Goal: Communication & Community: Ask a question

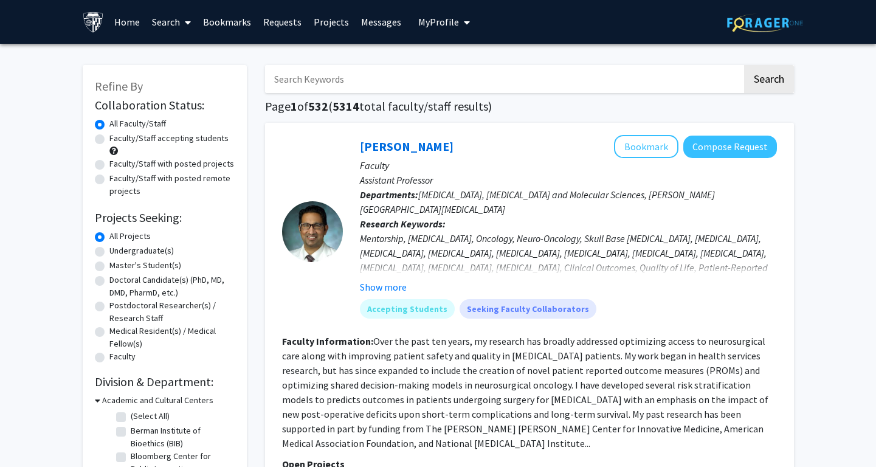
click at [175, 142] on label "Faculty/Staff accepting students" at bounding box center [168, 138] width 119 height 13
click at [117, 140] on input "Faculty/Staff accepting students" at bounding box center [113, 136] width 8 height 8
radio input "true"
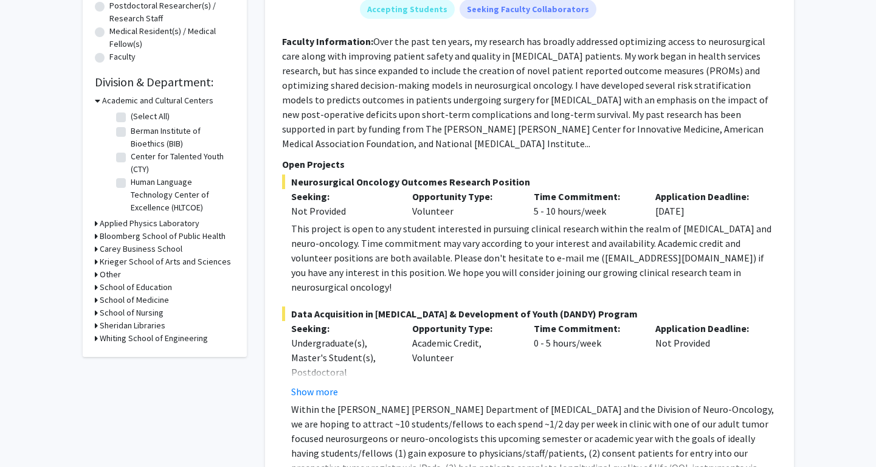
scroll to position [297, 0]
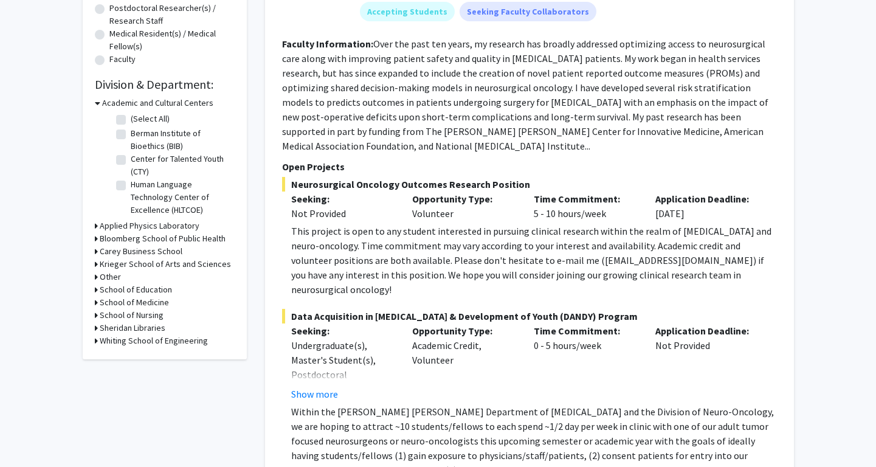
click at [187, 347] on h3 "Whiting School of Engineering" at bounding box center [154, 340] width 108 height 13
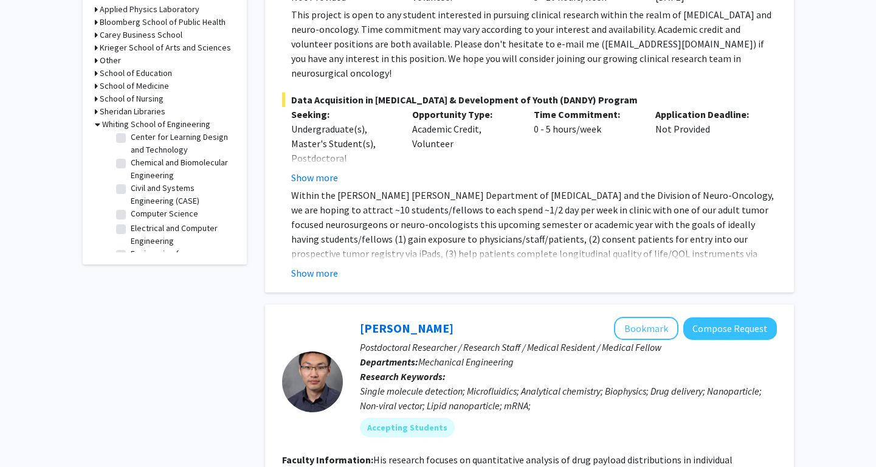
scroll to position [95, 0]
click at [162, 164] on label "Chemical and Biomolecular Engineering" at bounding box center [181, 172] width 101 height 26
click at [139, 164] on input "Chemical and Biomolecular Engineering" at bounding box center [135, 163] width 8 height 8
checkbox input "true"
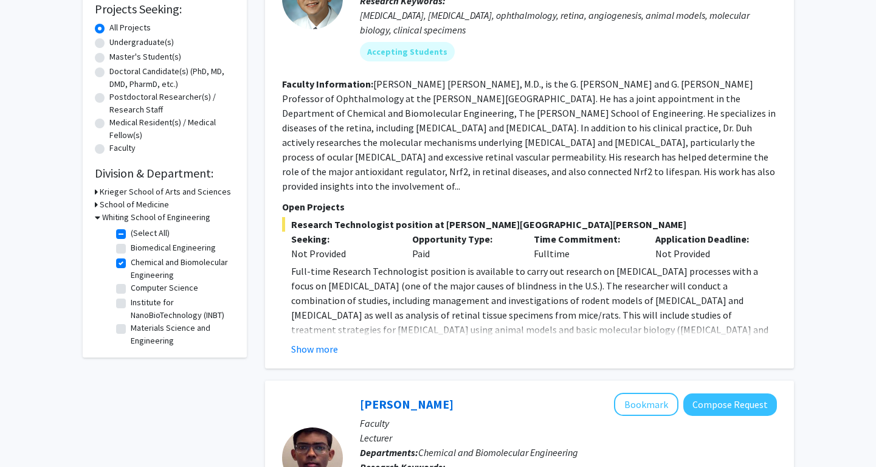
scroll to position [209, 0]
click at [299, 343] on div "Elia Duh Bookmark Compose Request Faculty Professor Departments: Chemical and B…" at bounding box center [529, 141] width 529 height 454
click at [342, 313] on p "Full-time Research Technologist position is available to carry out research on …" at bounding box center [534, 321] width 486 height 117
click at [300, 341] on button "Show more" at bounding box center [314, 348] width 47 height 15
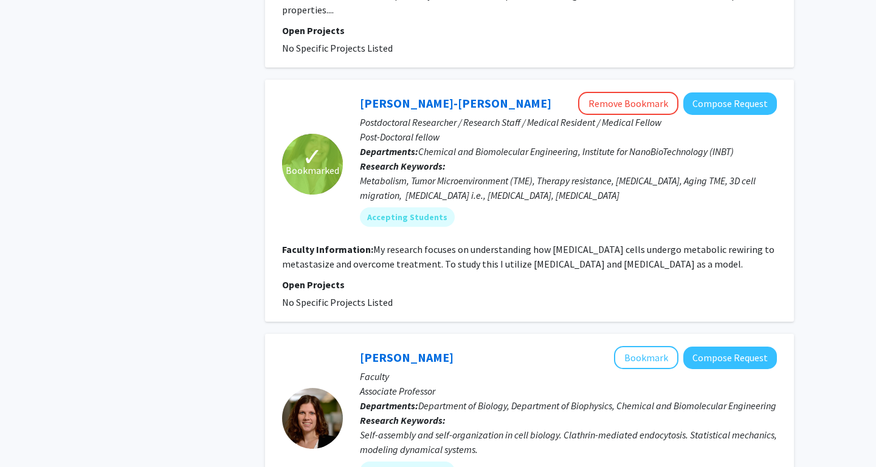
scroll to position [1686, 0]
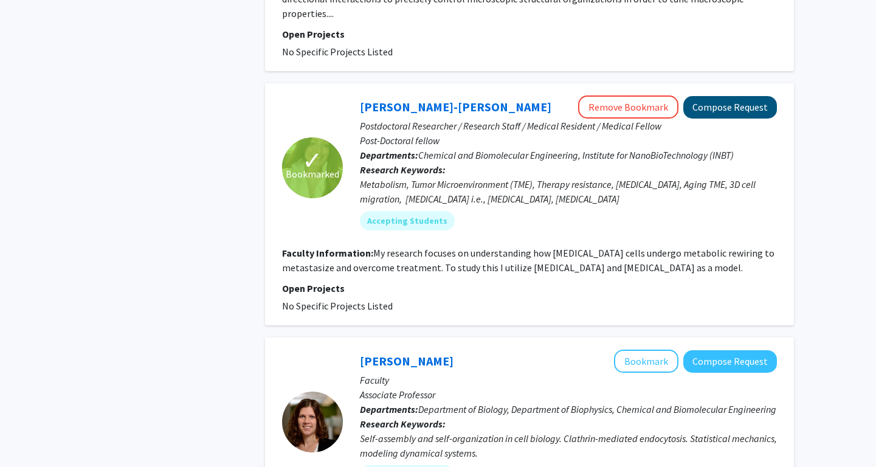
click at [746, 96] on button "Compose Request" at bounding box center [731, 107] width 94 height 23
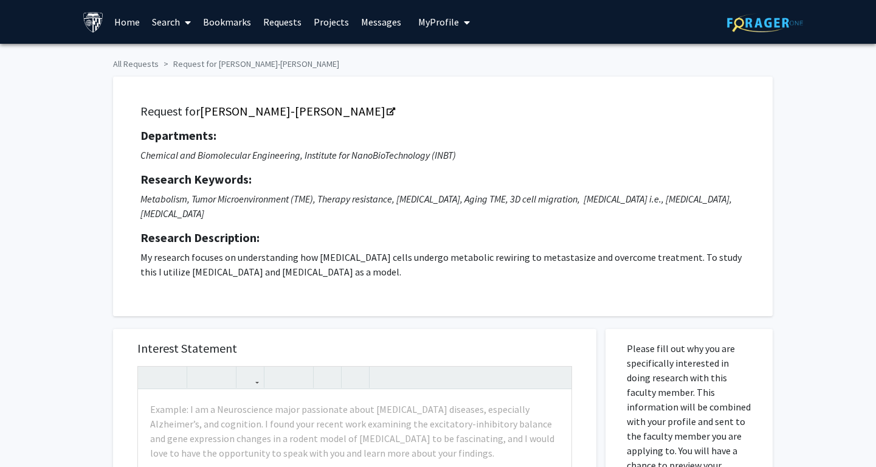
click at [277, 26] on link "Requests" at bounding box center [282, 22] width 50 height 43
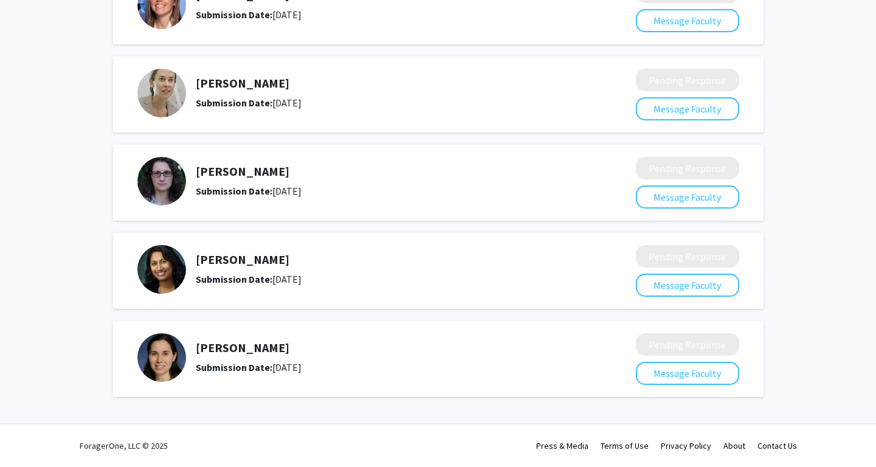
scroll to position [141, 0]
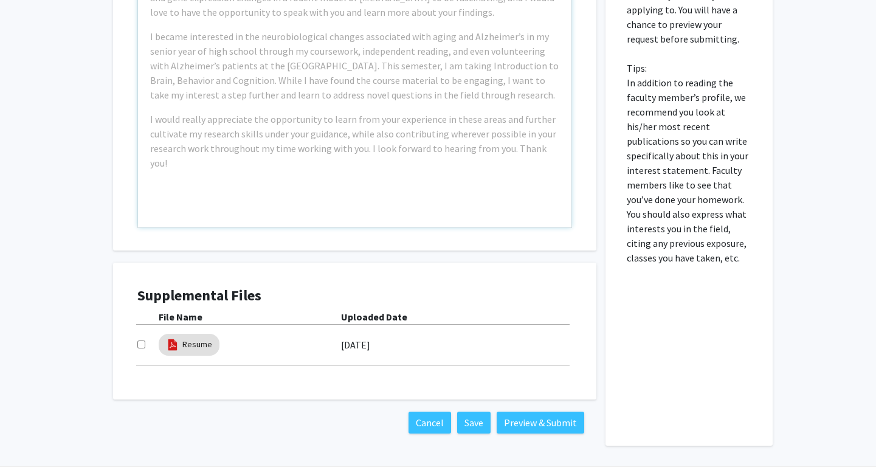
scroll to position [437, 0]
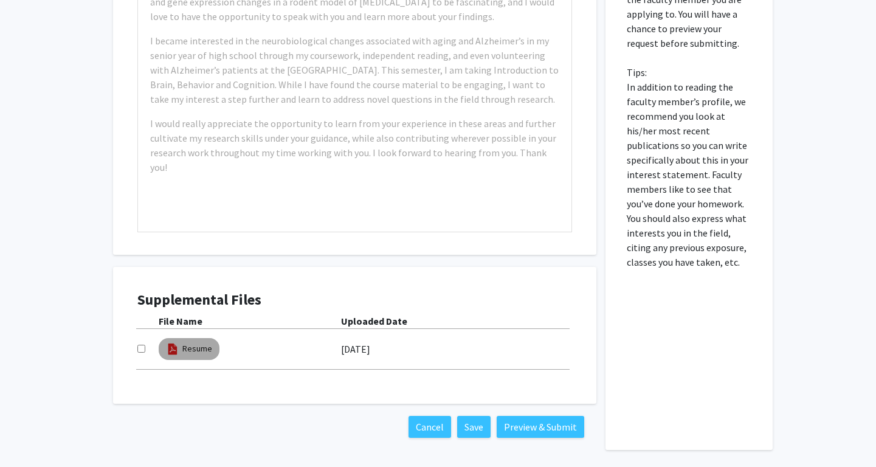
click at [179, 342] on img at bounding box center [172, 348] width 13 height 13
click at [179, 338] on mat-chip "Resume" at bounding box center [189, 349] width 61 height 22
click at [181, 338] on mat-chip "Resume" at bounding box center [189, 349] width 61 height 22
click at [203, 336] on div "Resume" at bounding box center [189, 349] width 66 height 27
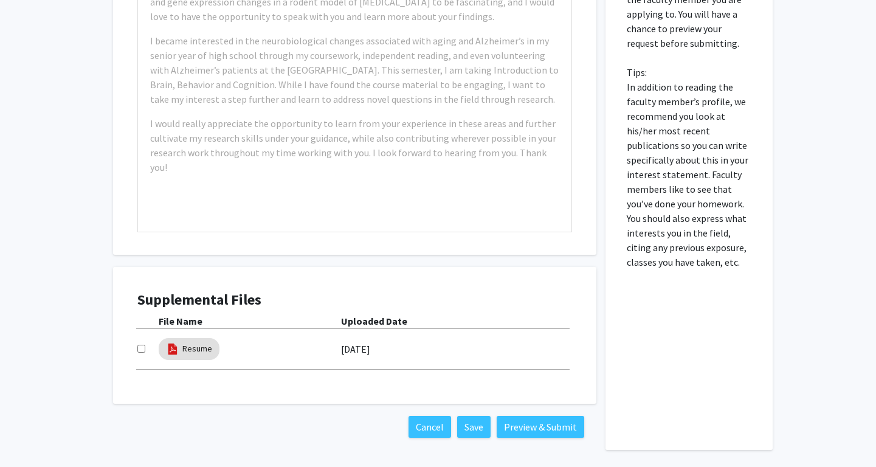
click at [187, 315] on b "File Name" at bounding box center [181, 321] width 44 height 12
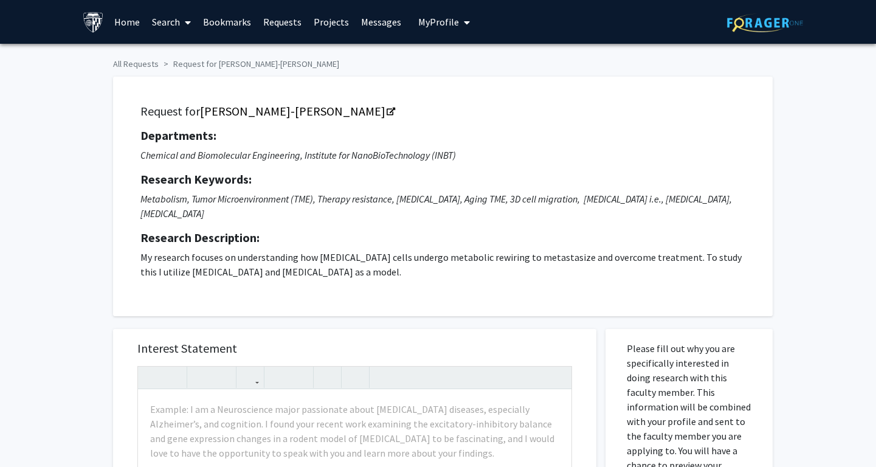
scroll to position [0, 0]
click at [442, 17] on span "My Profile" at bounding box center [438, 22] width 41 height 12
click at [462, 69] on span "View Profile" at bounding box center [494, 69] width 74 height 13
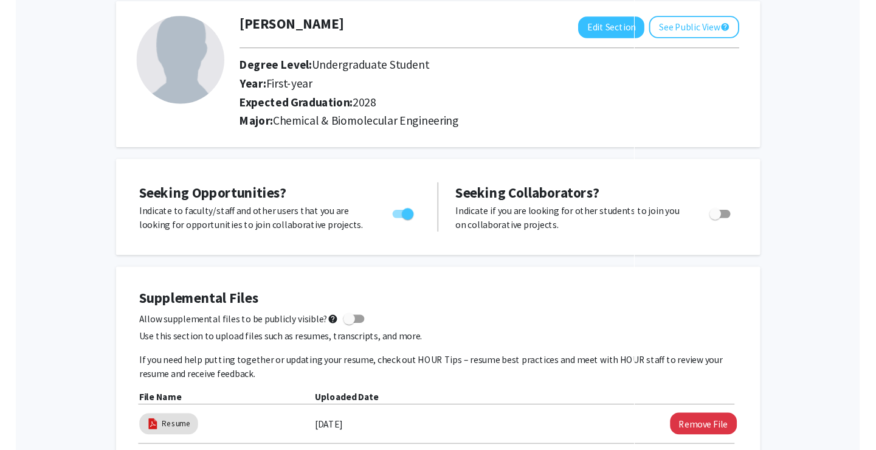
scroll to position [439, 0]
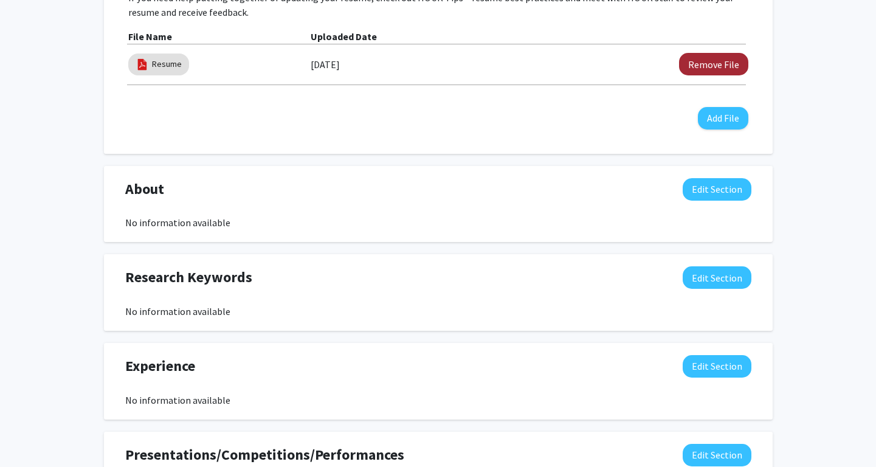
click at [739, 66] on button "Remove File" at bounding box center [713, 64] width 69 height 23
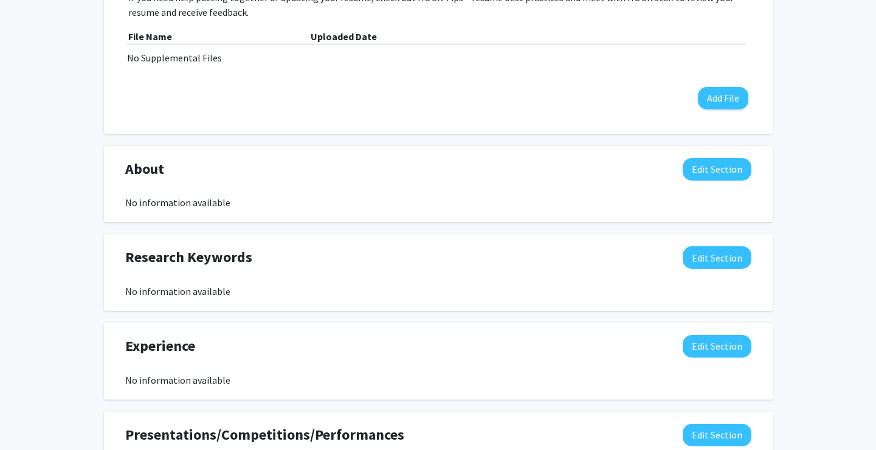
click at [390, 233] on div "Seeking Opportunities? Indicate to faculty/staff and other users that you are l…" at bounding box center [438, 233] width 669 height 887
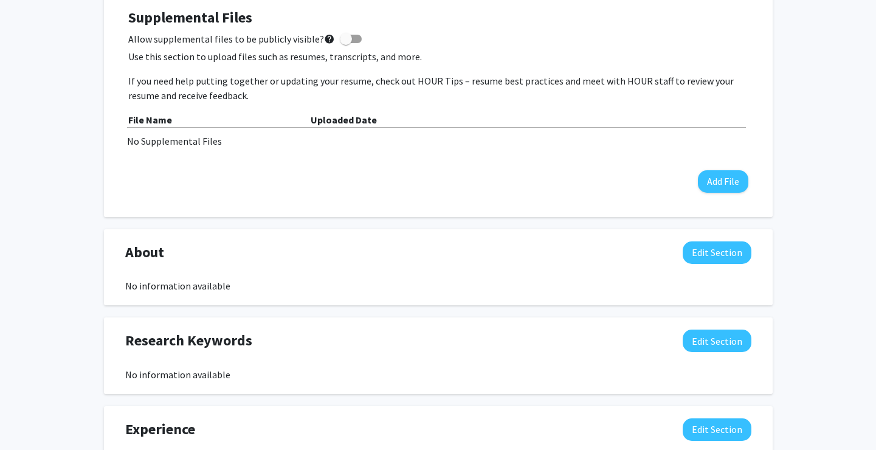
scroll to position [342, 0]
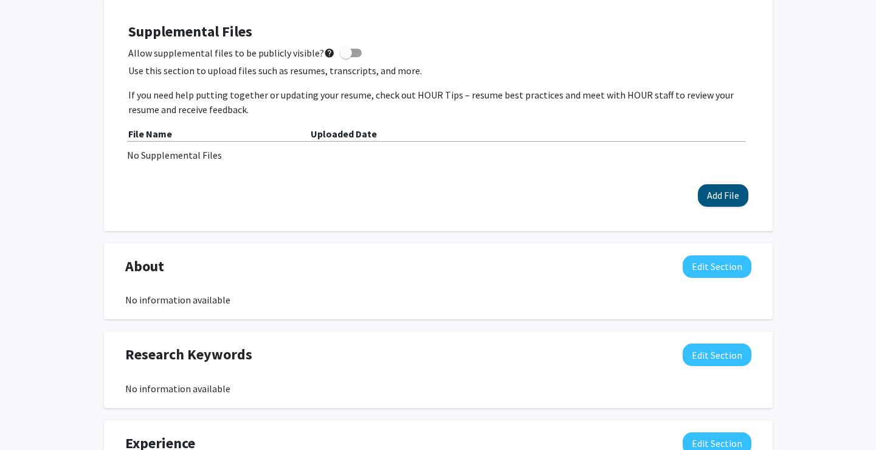
click at [717, 206] on button "Add File" at bounding box center [723, 195] width 50 height 23
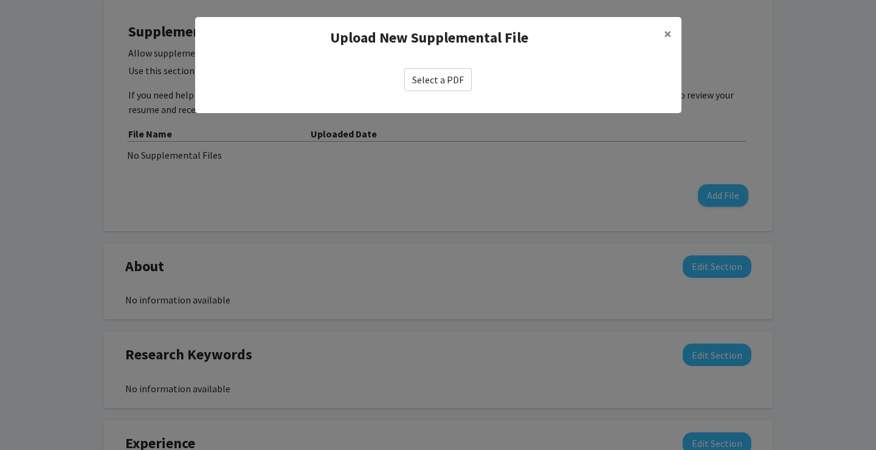
click at [425, 75] on label "Select a PDF" at bounding box center [438, 79] width 68 height 23
click at [0, 0] on input "Select a PDF" at bounding box center [0, 0] width 0 height 0
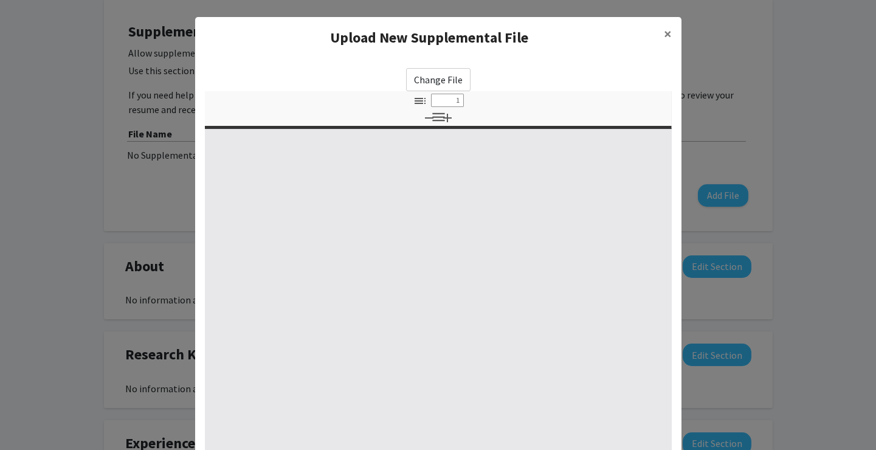
select select "custom"
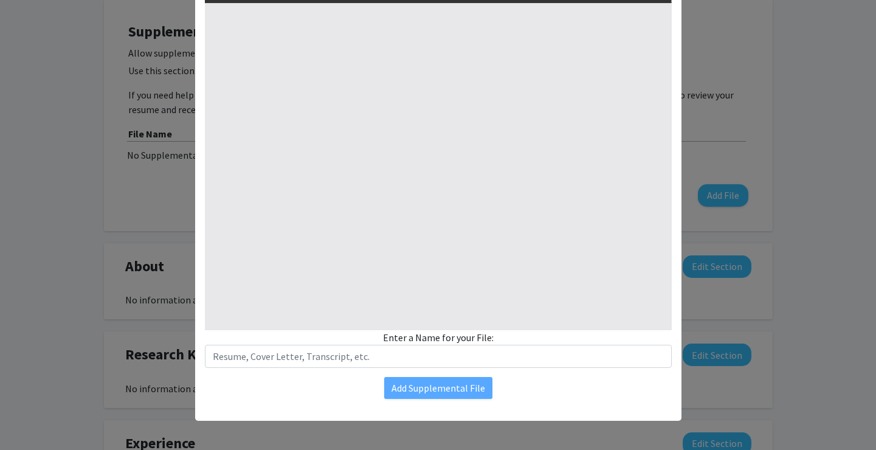
type input "0"
select select "custom"
type input "1"
select select "auto"
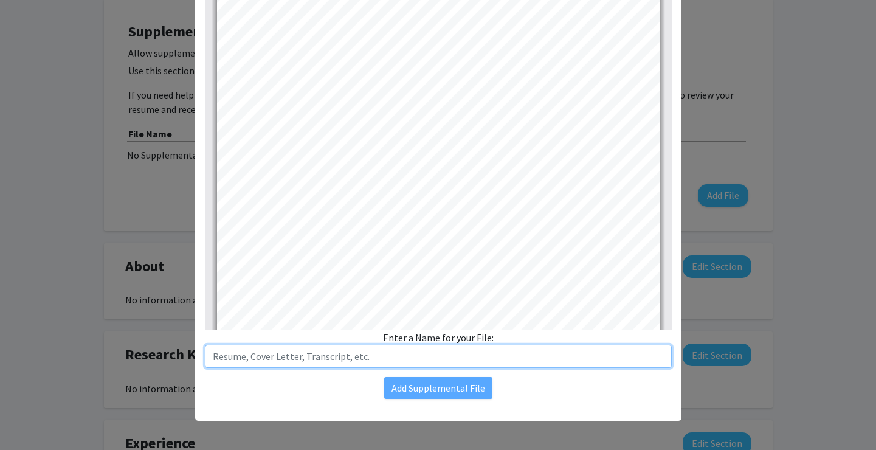
click at [475, 352] on input "text" at bounding box center [438, 356] width 467 height 23
type input "Resume"
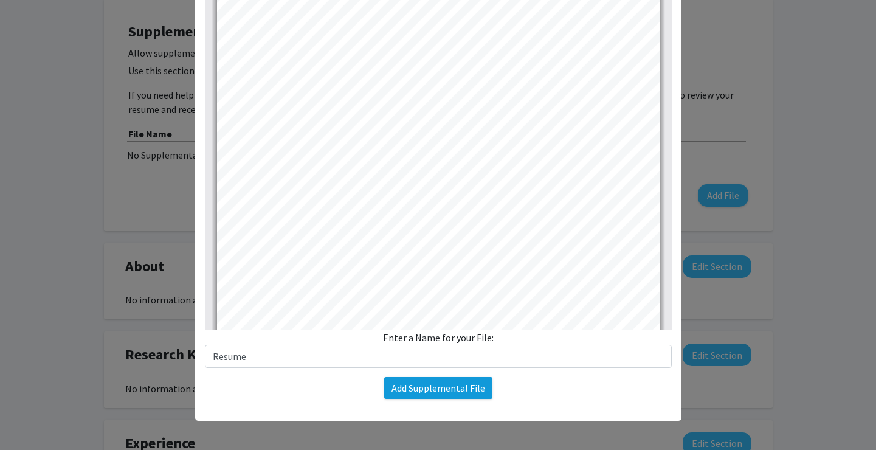
click at [423, 379] on button "Add Supplemental File" at bounding box center [438, 388] width 108 height 22
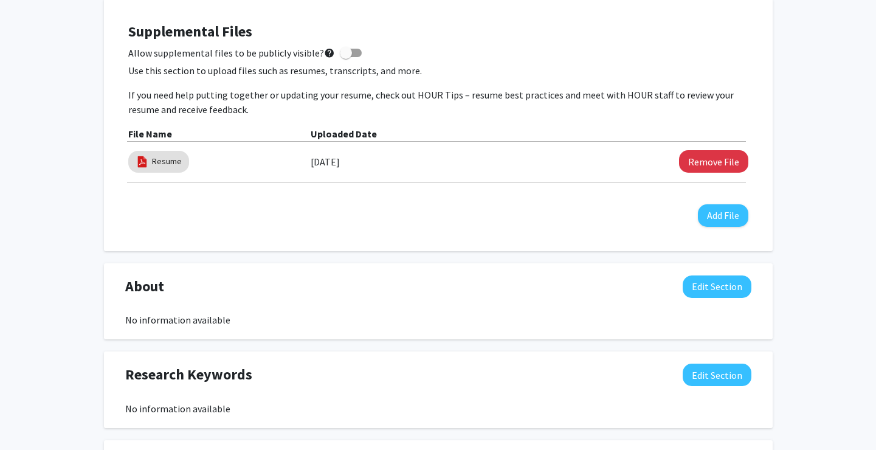
click at [477, 111] on p "If you need help putting together or updating your resume, check out HOUR Tips …" at bounding box center [438, 102] width 620 height 29
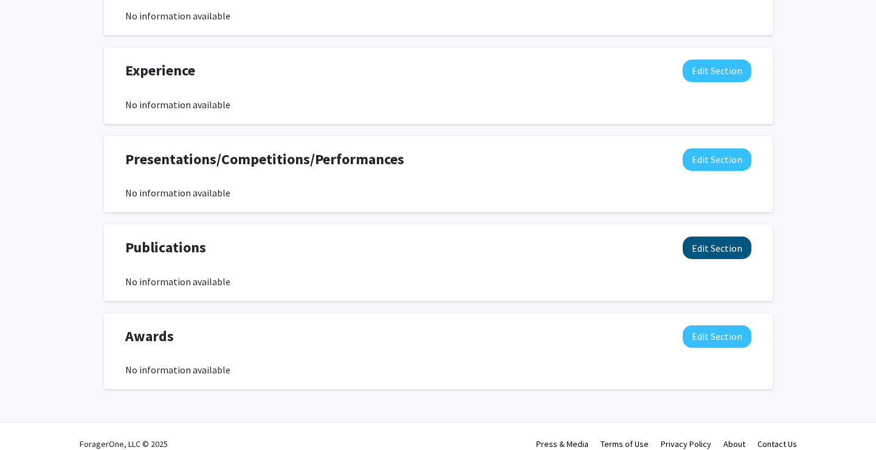
scroll to position [737, 0]
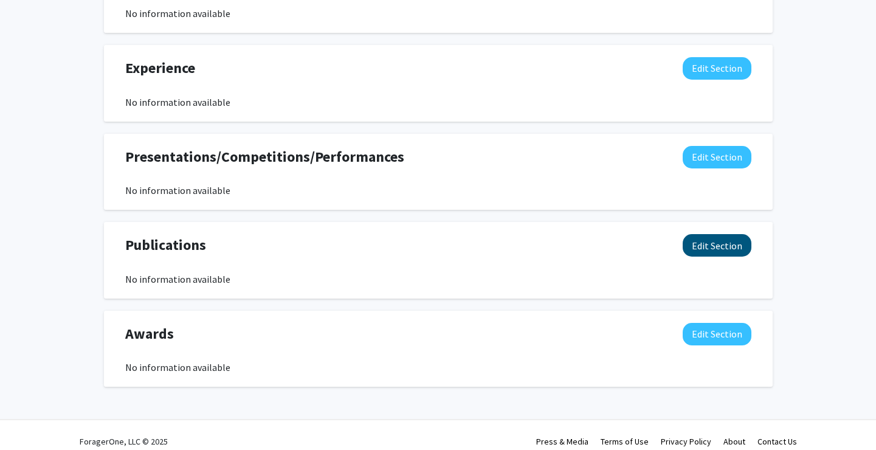
click at [696, 245] on button "Edit Section" at bounding box center [717, 245] width 69 height 23
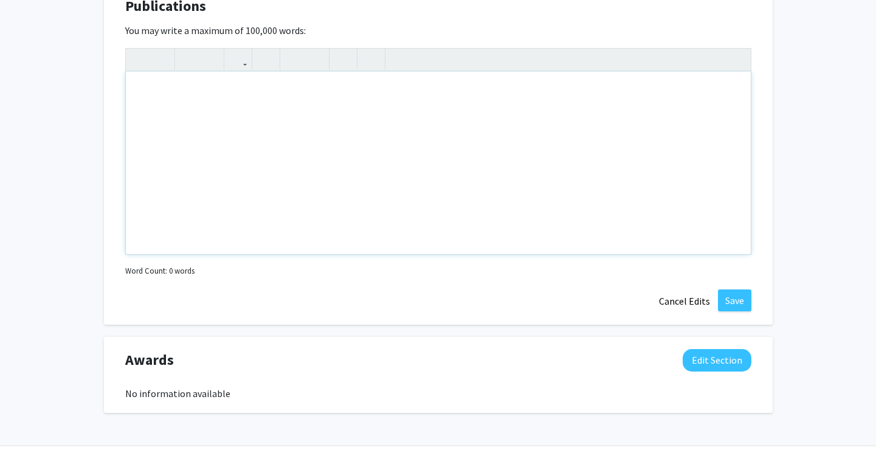
click at [524, 185] on div "Note to users with screen readers: Please deactivate our accessibility plugin f…" at bounding box center [438, 163] width 625 height 182
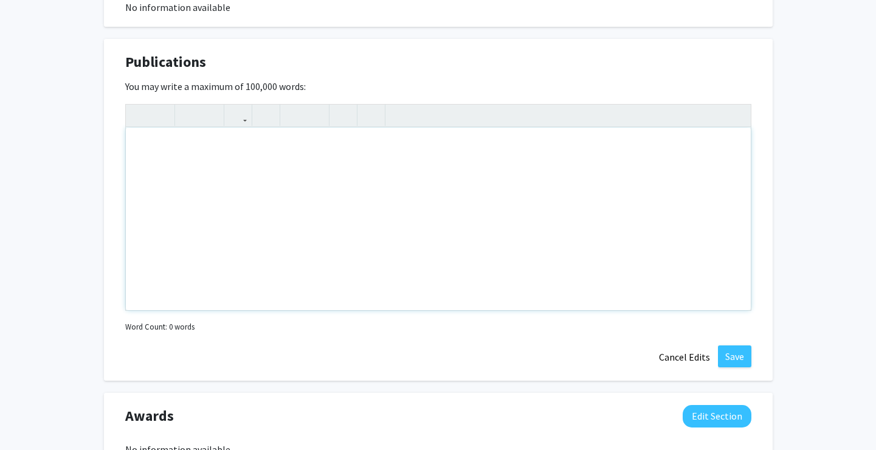
scroll to position [864, 0]
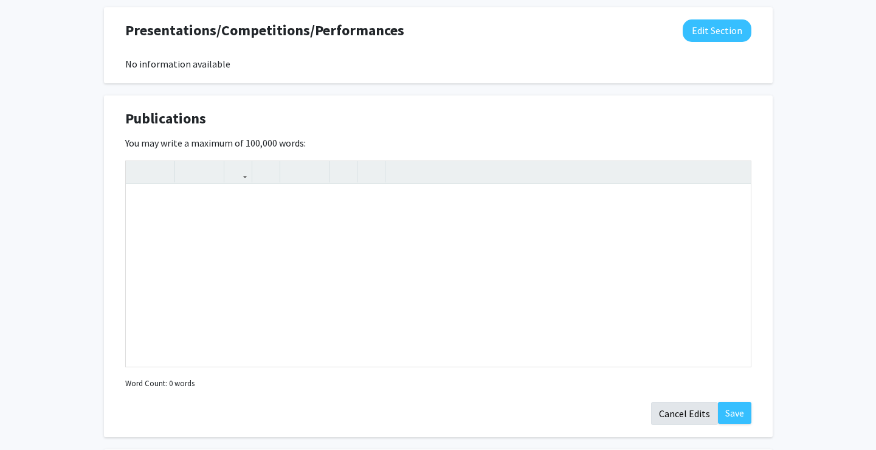
click at [670, 423] on button "Cancel Edits" at bounding box center [684, 413] width 67 height 23
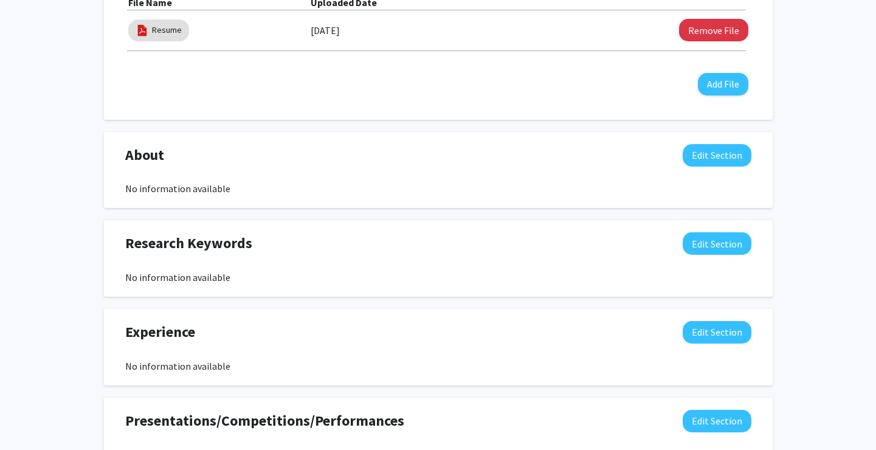
scroll to position [600, 0]
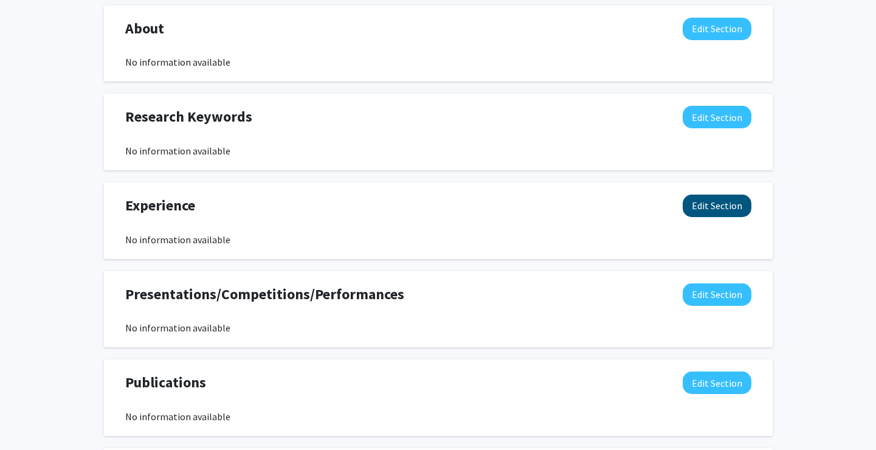
click at [749, 202] on button "Edit Section" at bounding box center [717, 206] width 69 height 23
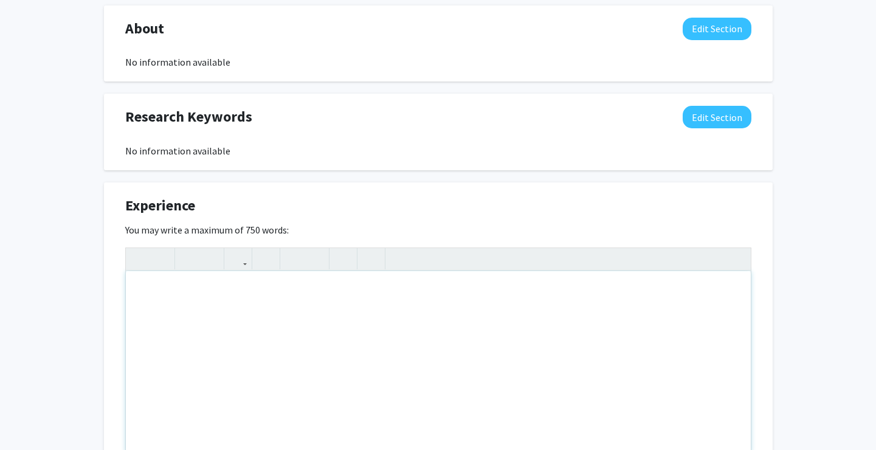
click at [739, 251] on div "Insert link Remove link" at bounding box center [438, 351] width 626 height 207
click at [865, 9] on div "Sumaya Beri Edit Section See Public View help Degree Level: Undergraduate Stude…" at bounding box center [438, 136] width 876 height 1385
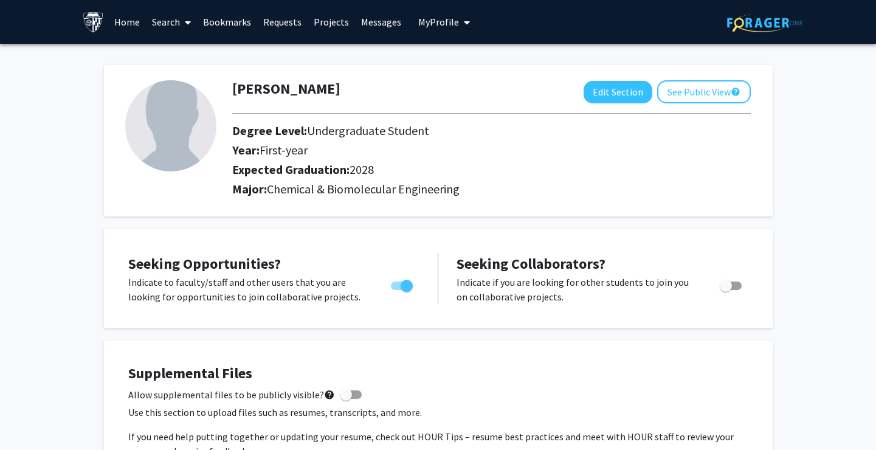
scroll to position [0, 0]
click at [235, 18] on link "Bookmarks" at bounding box center [227, 22] width 60 height 43
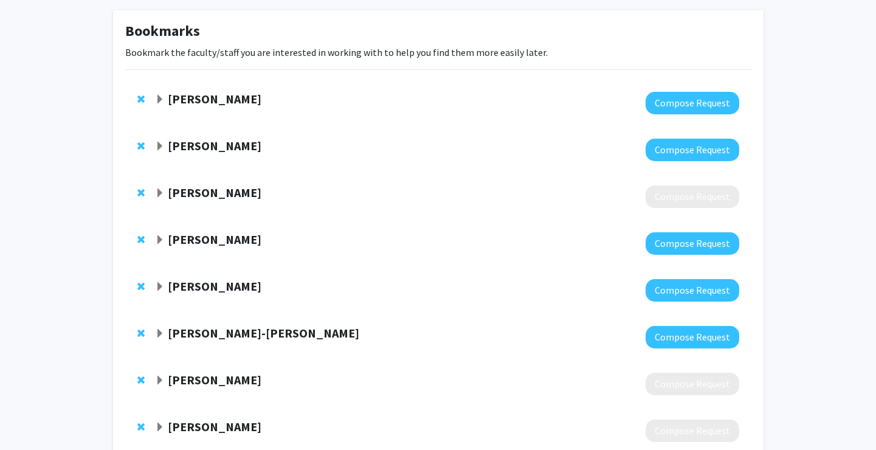
scroll to position [78, 0]
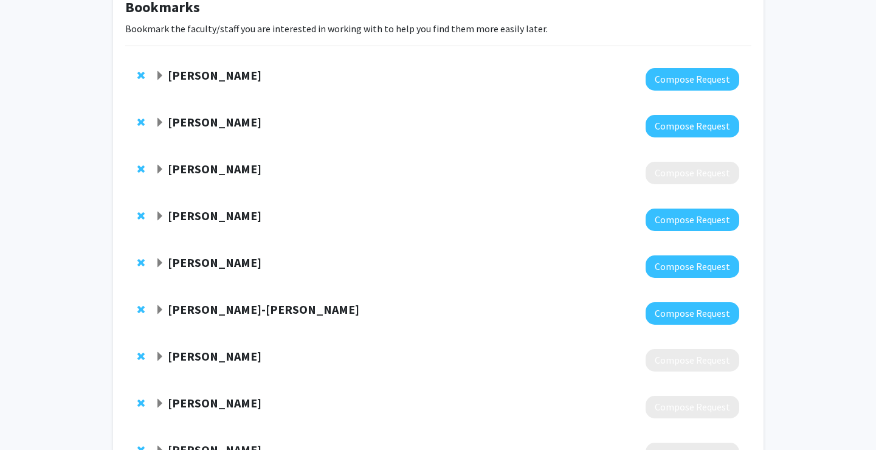
click at [453, 199] on div "Jonathan Schneck Compose Request" at bounding box center [438, 219] width 626 height 47
click at [229, 174] on strong "Daniele Gilkes" at bounding box center [215, 168] width 94 height 15
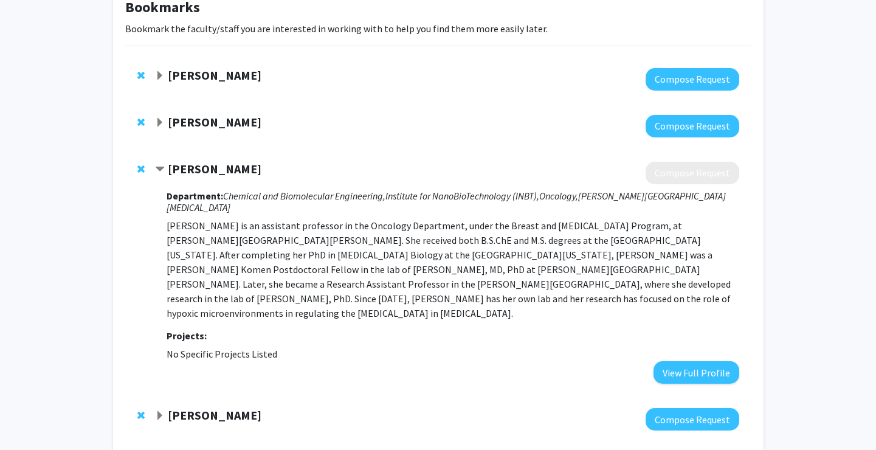
click at [229, 174] on strong "Daniele Gilkes" at bounding box center [215, 168] width 94 height 15
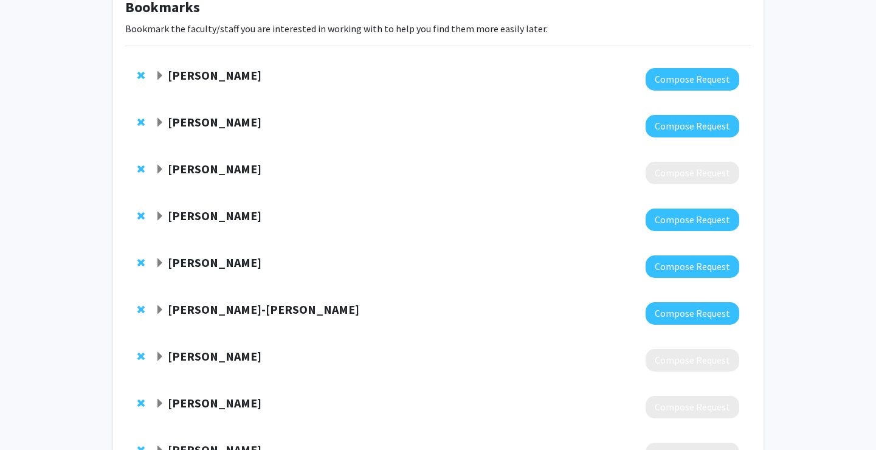
click at [223, 221] on strong "Jonathan Schneck" at bounding box center [215, 215] width 94 height 15
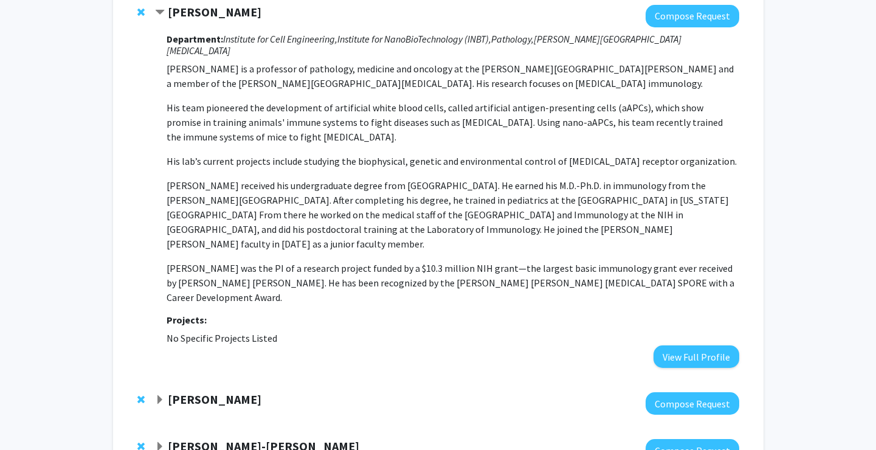
scroll to position [284, 0]
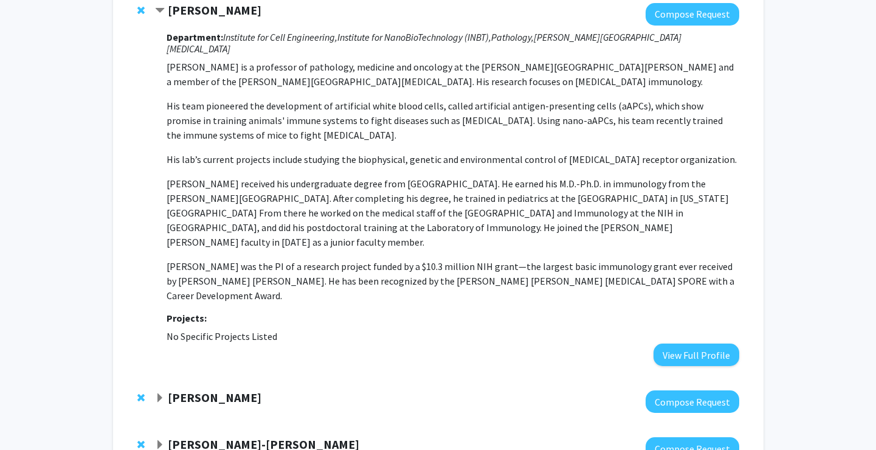
click at [225, 390] on strong "Shawn Lupold" at bounding box center [215, 397] width 94 height 15
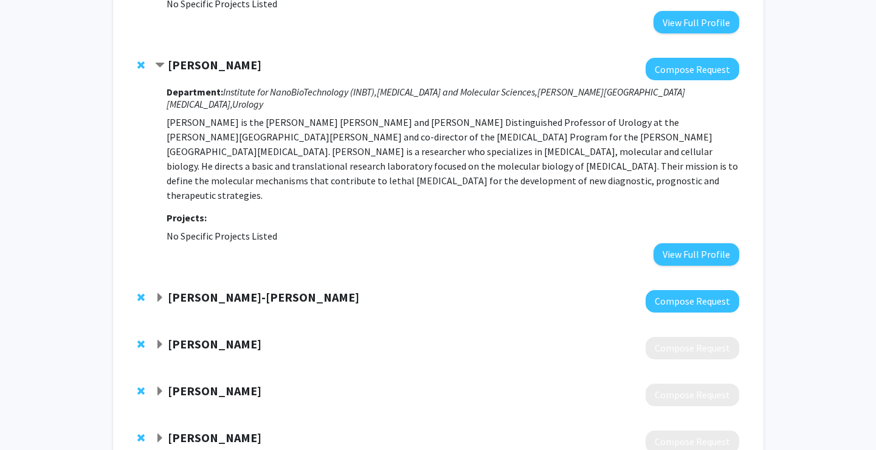
scroll to position [615, 0]
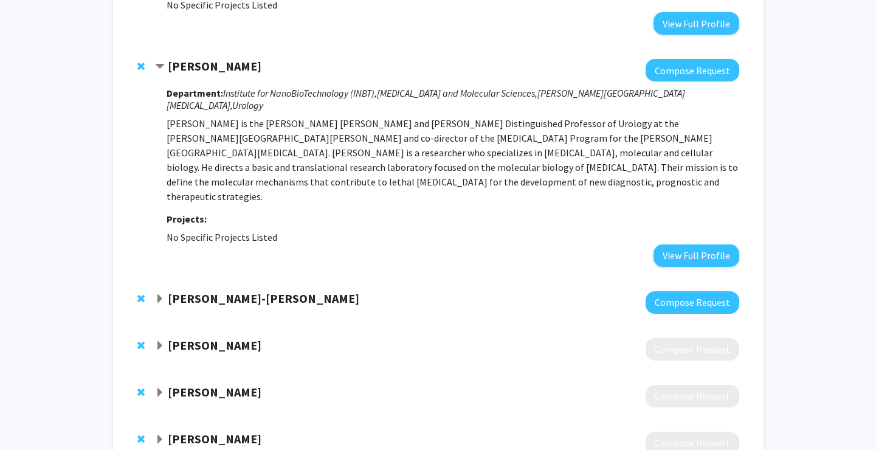
click at [223, 291] on strong "[PERSON_NAME]-[PERSON_NAME]" at bounding box center [264, 298] width 192 height 15
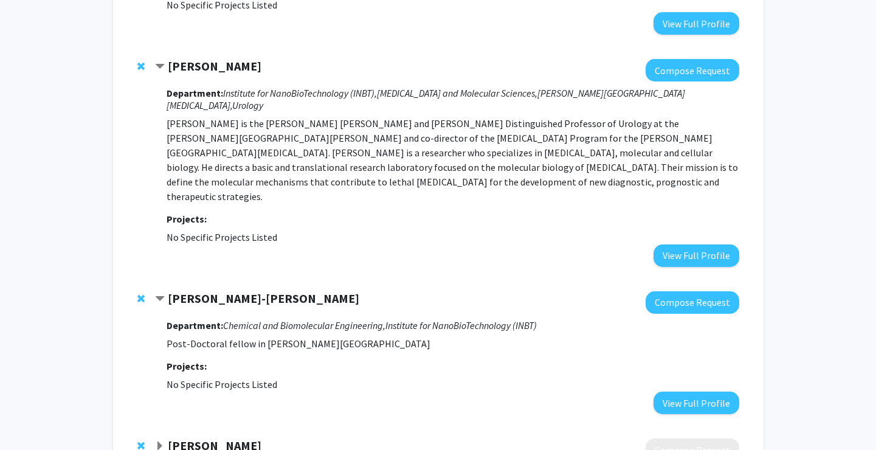
click at [239, 291] on strong "[PERSON_NAME]-[PERSON_NAME]" at bounding box center [264, 298] width 192 height 15
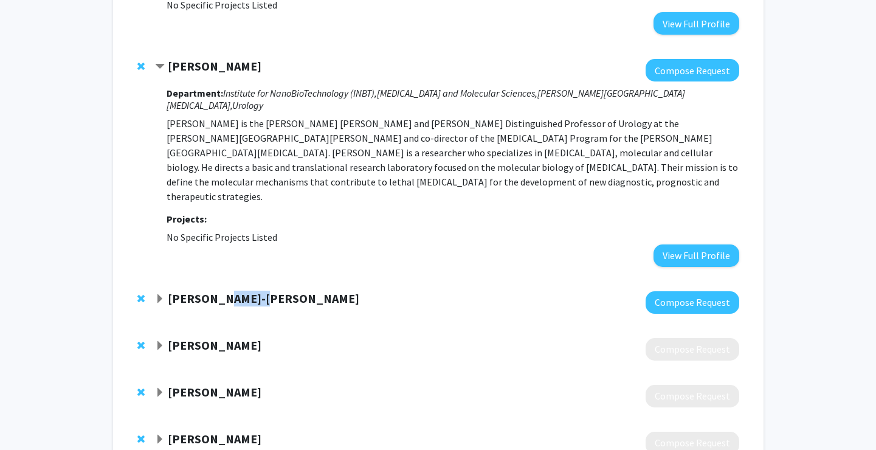
click at [239, 291] on strong "[PERSON_NAME]-[PERSON_NAME]" at bounding box center [264, 298] width 192 height 15
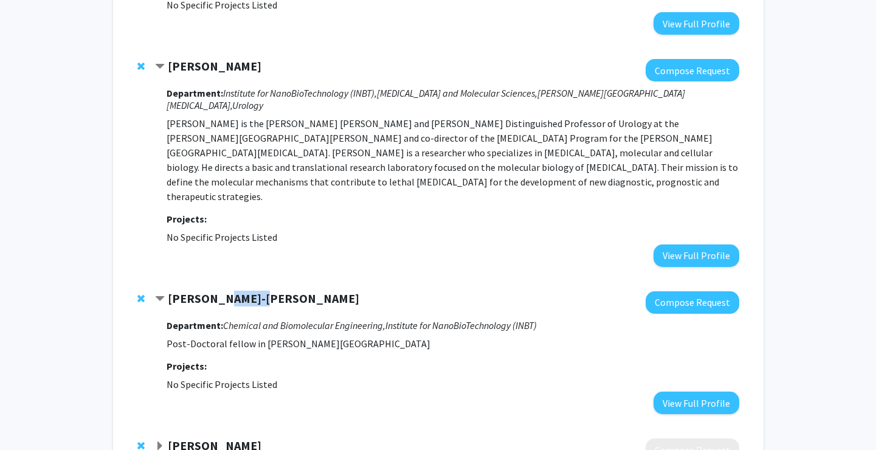
click at [239, 291] on strong "[PERSON_NAME]-[PERSON_NAME]" at bounding box center [264, 298] width 192 height 15
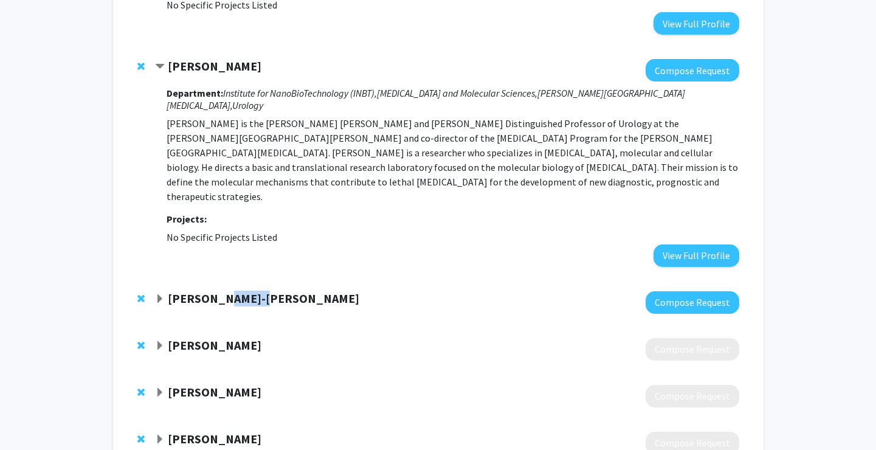
click at [239, 291] on strong "[PERSON_NAME]-[PERSON_NAME]" at bounding box center [264, 298] width 192 height 15
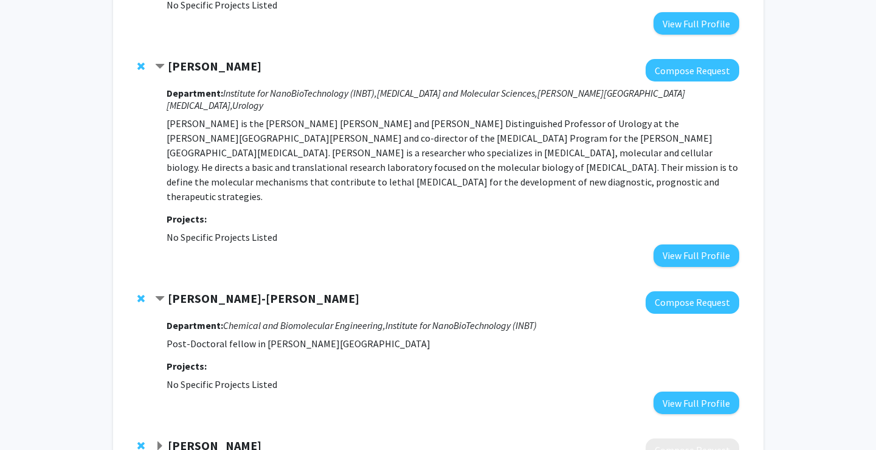
click at [243, 319] on icon "Chemical and Biomolecular Engineering," at bounding box center [304, 325] width 162 height 12
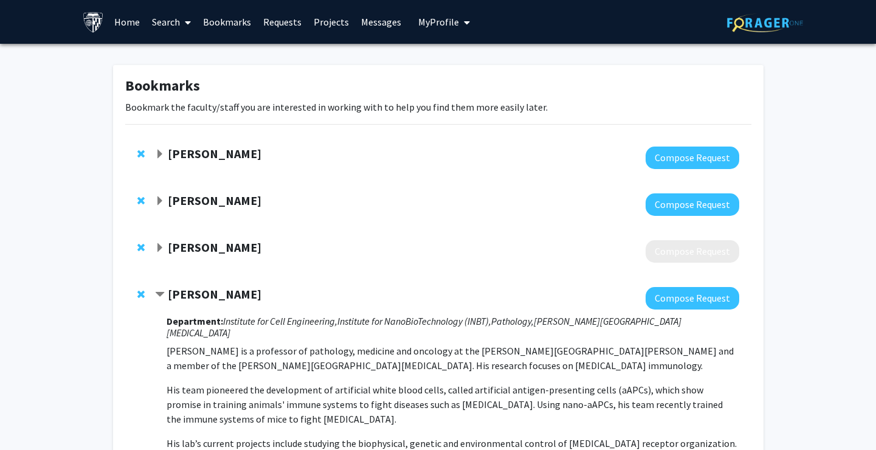
scroll to position [0, 0]
click at [220, 23] on link "Bookmarks" at bounding box center [227, 22] width 60 height 43
click at [276, 26] on link "Requests" at bounding box center [282, 22] width 50 height 43
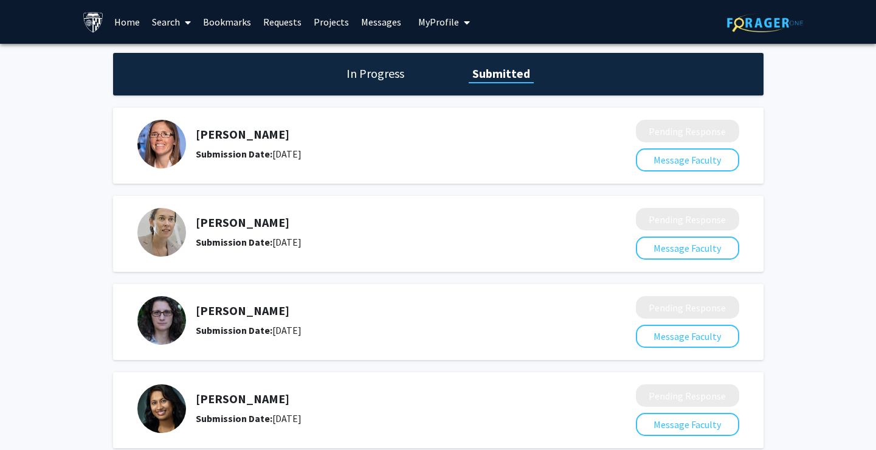
click at [151, 18] on link "Search" at bounding box center [171, 22] width 51 height 43
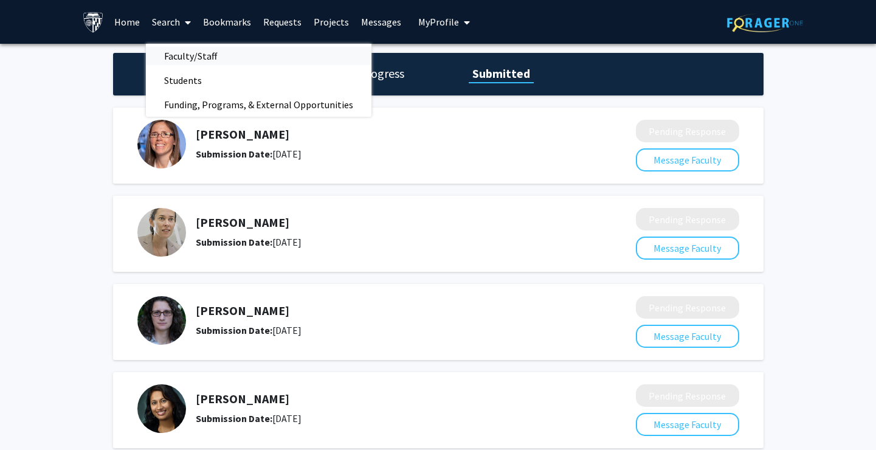
click at [182, 63] on span "Faculty/Staff" at bounding box center [190, 56] width 89 height 24
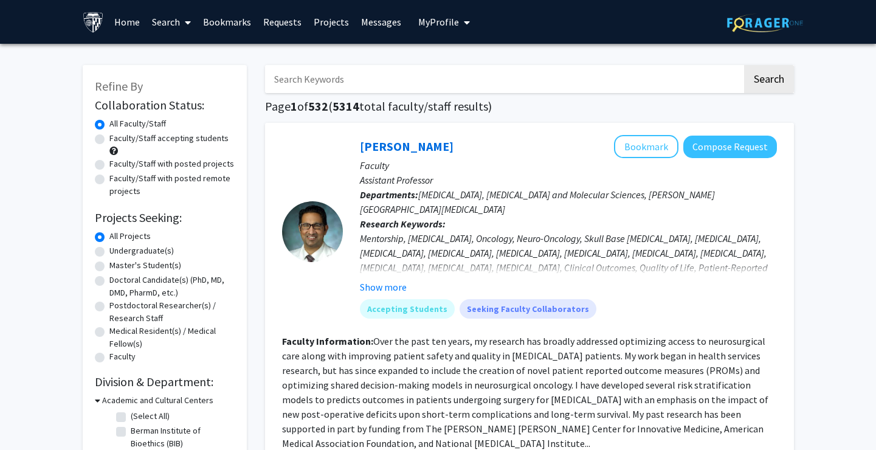
click at [344, 81] on input "Search Keywords" at bounding box center [503, 79] width 477 height 28
type input "gretchen"
click at [768, 81] on button "Search" at bounding box center [769, 79] width 50 height 28
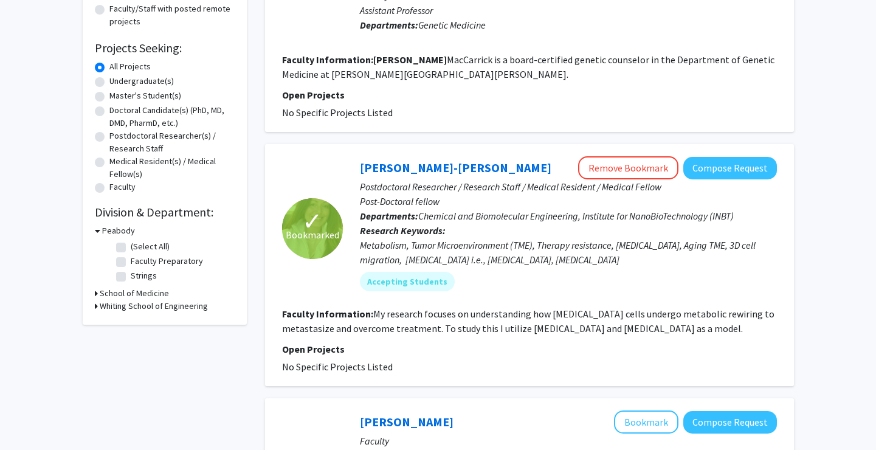
scroll to position [283, 0]
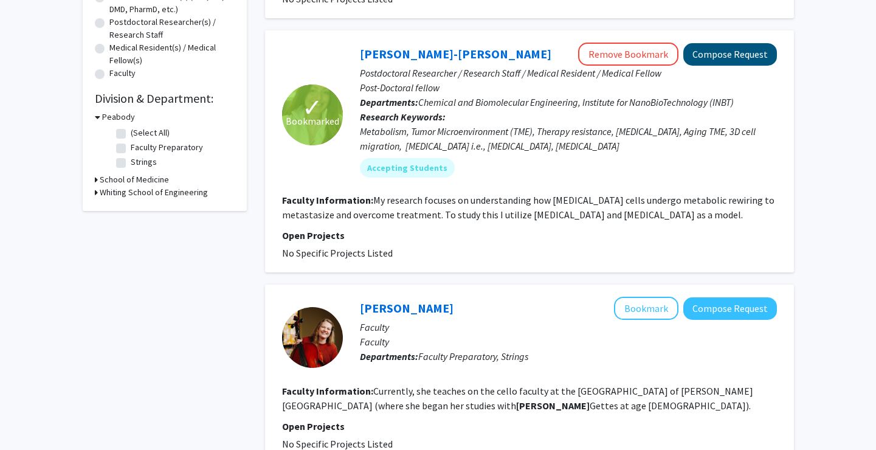
click at [740, 58] on button "Compose Request" at bounding box center [731, 54] width 94 height 23
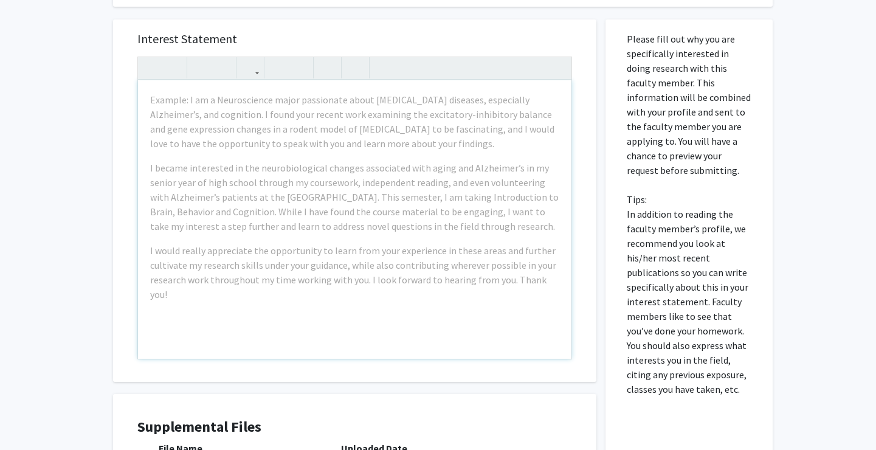
scroll to position [310, 0]
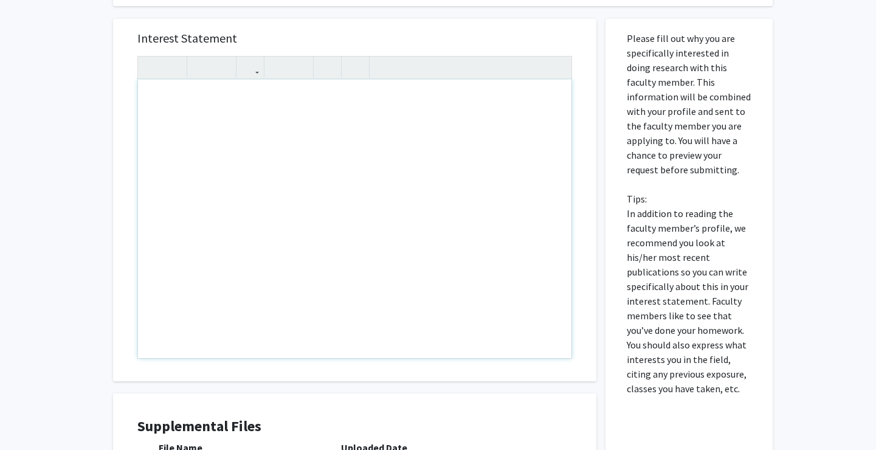
click at [498, 258] on div "Note to users with screen readers: Please press Alt+0 or Option+0 to deactivate…" at bounding box center [355, 219] width 434 height 279
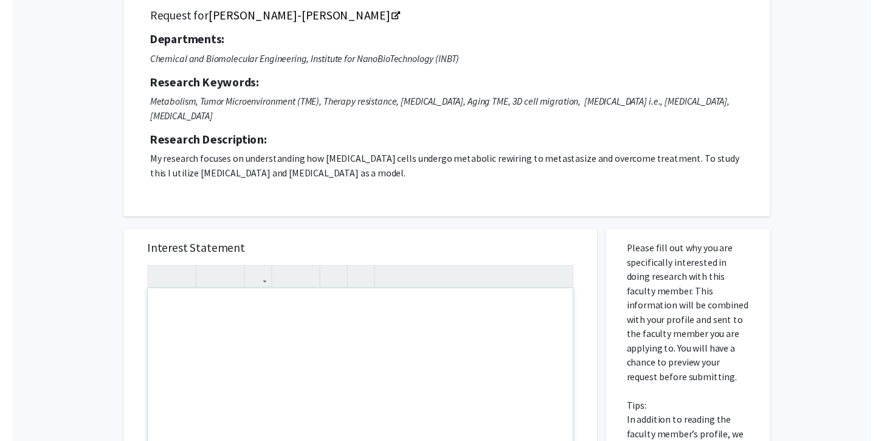
scroll to position [0, 0]
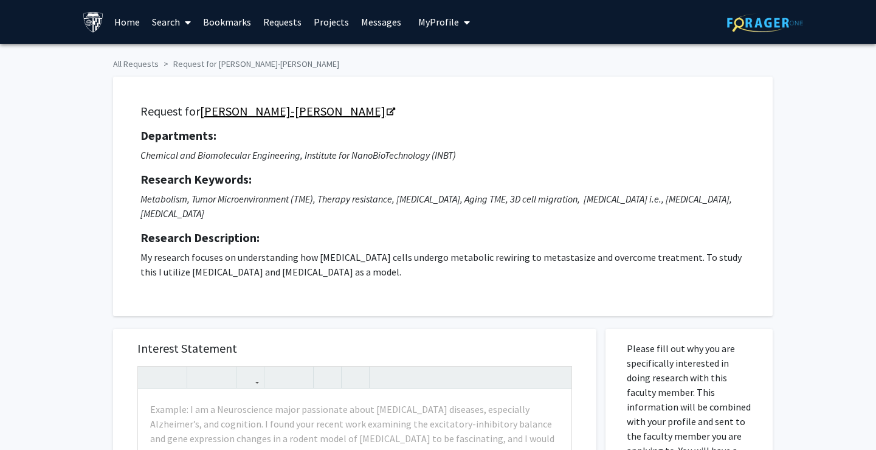
click at [387, 111] on icon "Opens in a new tab" at bounding box center [391, 112] width 9 height 8
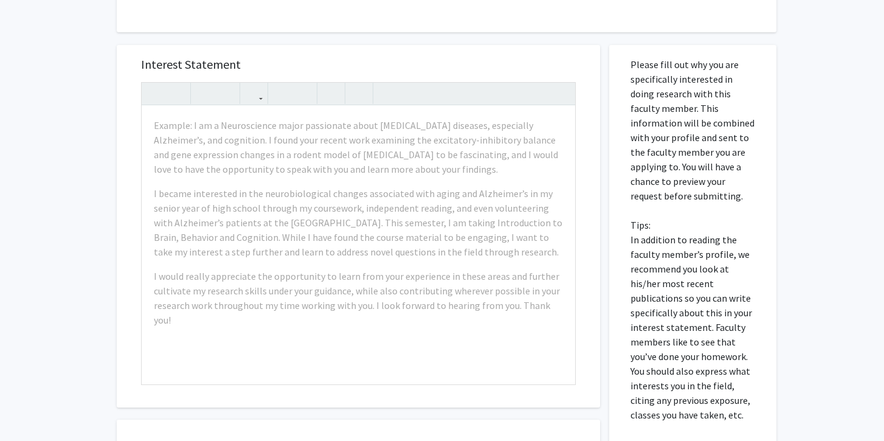
scroll to position [285, 0]
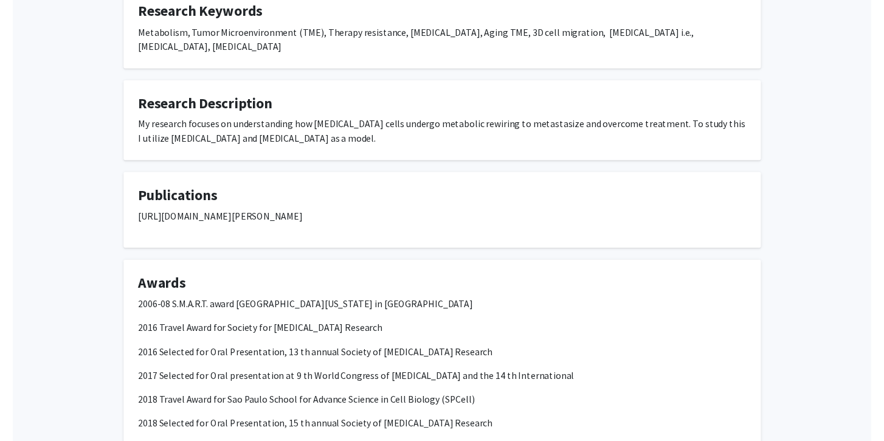
scroll to position [272, 0]
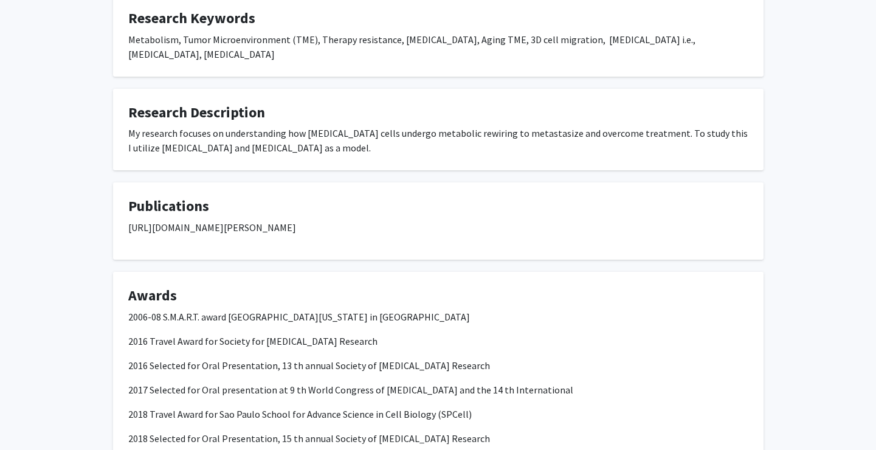
click at [277, 220] on p "[URL][DOMAIN_NAME][PERSON_NAME]" at bounding box center [438, 227] width 620 height 15
copy p "[URL][DOMAIN_NAME][PERSON_NAME]"
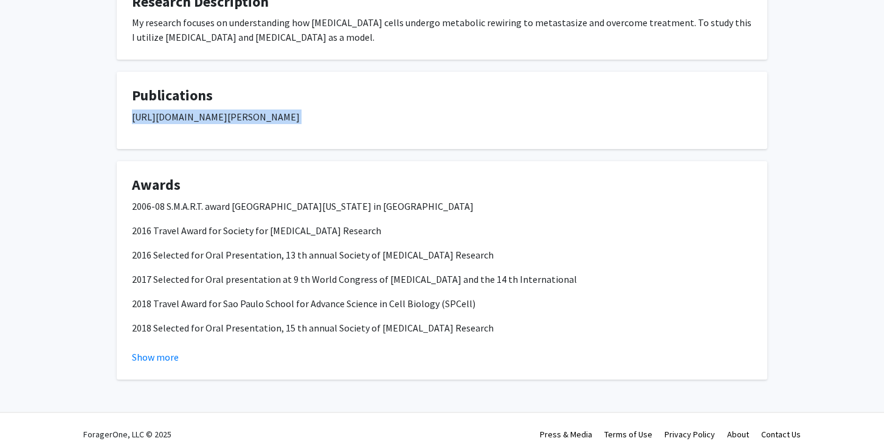
scroll to position [382, 0]
